Goal: Navigation & Orientation: Find specific page/section

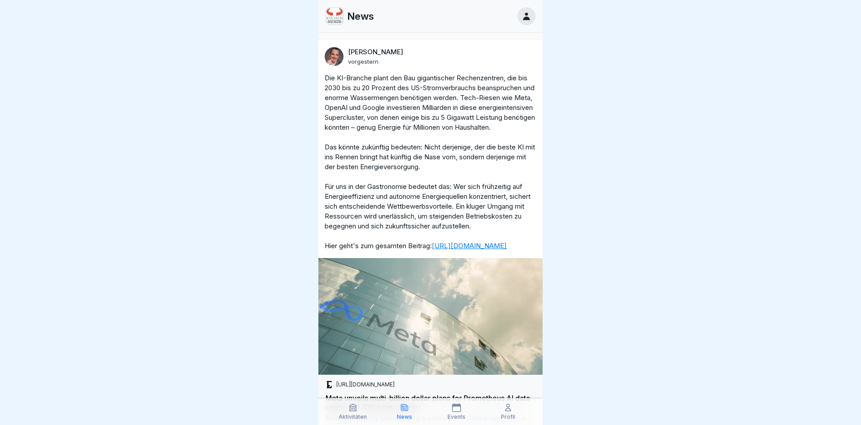
click at [356, 416] on p "Aktivitäten" at bounding box center [352, 416] width 28 height 6
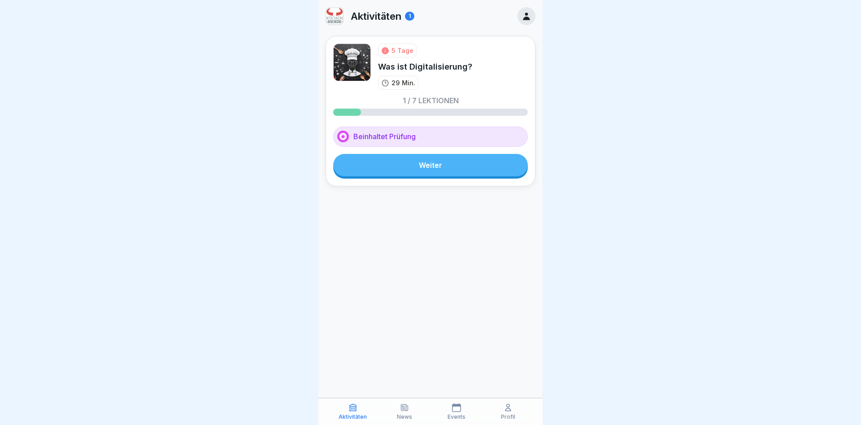
click at [387, 48] on icon at bounding box center [385, 50] width 7 height 7
click at [383, 51] on icon at bounding box center [385, 50] width 7 height 7
click at [409, 413] on p "News" at bounding box center [404, 416] width 15 height 6
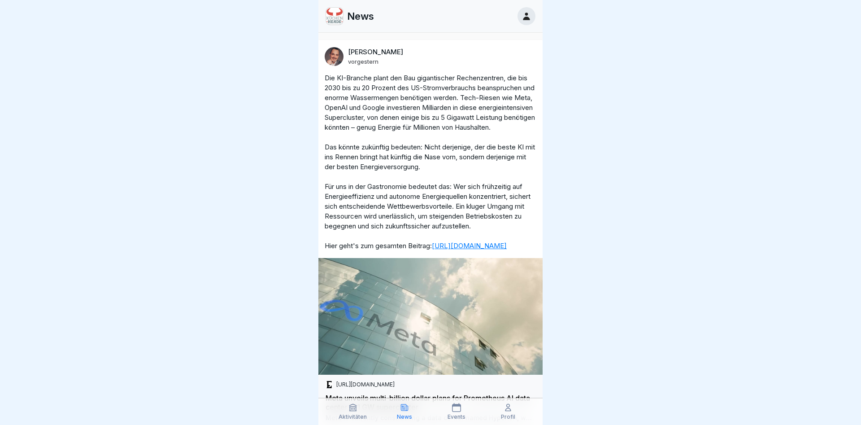
click at [512, 413] on p "Profil" at bounding box center [508, 416] width 14 height 6
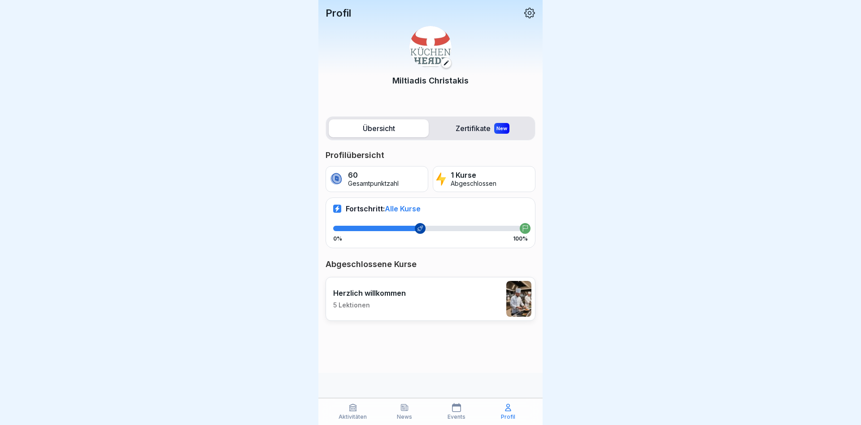
click at [453, 181] on div "1 Kurse Abgeschlossen" at bounding box center [474, 179] width 46 height 16
click at [526, 15] on icon at bounding box center [529, 13] width 11 height 11
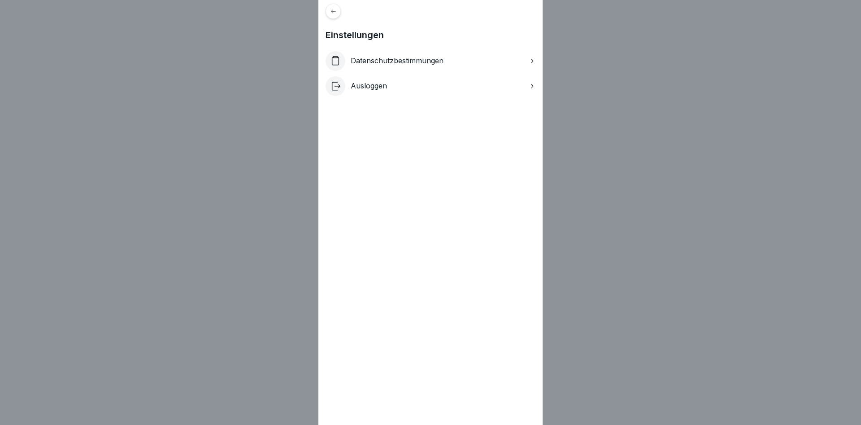
click at [329, 9] on div at bounding box center [332, 11] width 15 height 15
